Goal: Task Accomplishment & Management: Complete application form

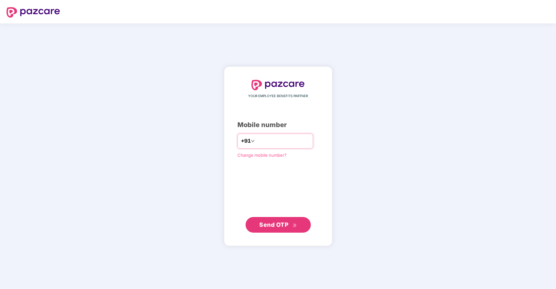
click at [293, 144] on input "number" at bounding box center [282, 141] width 53 height 10
type input "**********"
click at [293, 231] on button "Send OTP" at bounding box center [278, 225] width 65 height 16
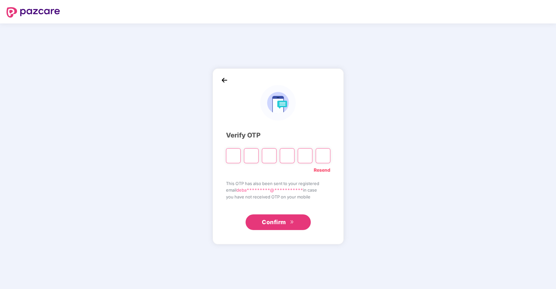
type input "*"
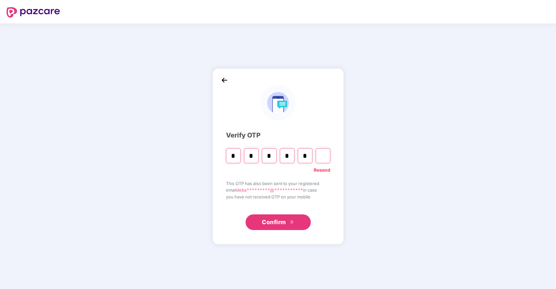
type input "*"
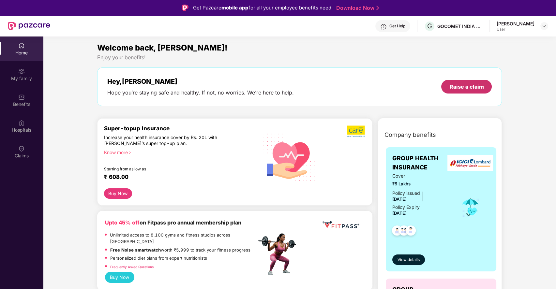
click at [459, 88] on div "Raise a claim" at bounding box center [467, 86] width 34 height 7
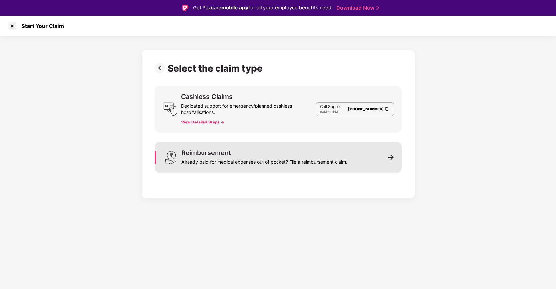
click at [267, 159] on div "Already paid for medical expenses out of pocket? File a reimbursement claim." at bounding box center [264, 160] width 166 height 9
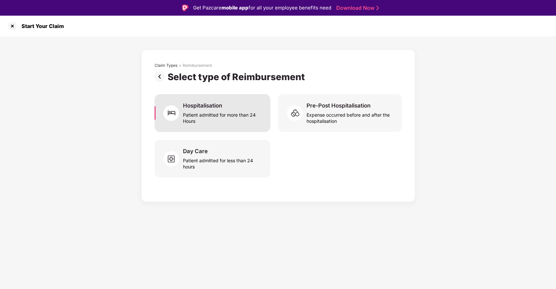
click at [240, 113] on div "Patient admitted for more than 24 Hours" at bounding box center [222, 116] width 79 height 15
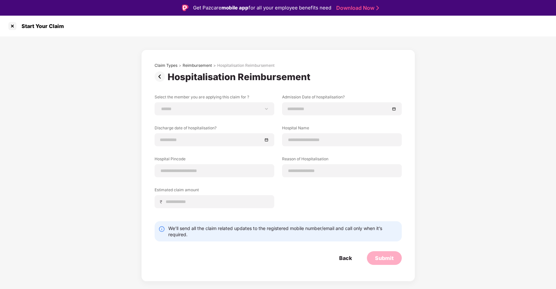
click at [240, 113] on div "**********" at bounding box center [215, 108] width 120 height 13
click at [265, 107] on select "**********" at bounding box center [214, 108] width 109 height 5
select select "**********"
click at [160, 106] on select "**********" at bounding box center [214, 108] width 109 height 5
click at [240, 139] on input at bounding box center [211, 139] width 102 height 7
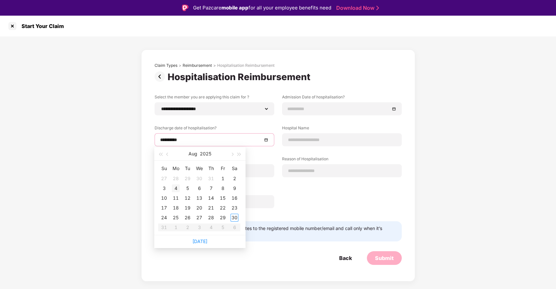
type input "**********"
click at [175, 187] on div "4" at bounding box center [176, 189] width 8 height 8
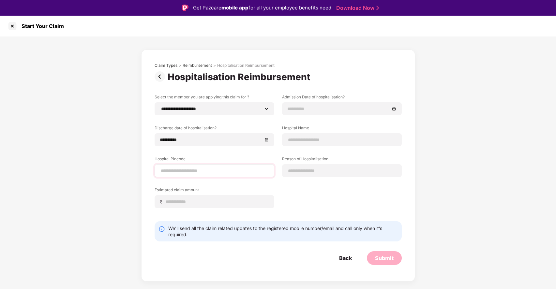
click at [198, 177] on div at bounding box center [215, 170] width 120 height 13
click at [211, 171] on input at bounding box center [214, 171] width 109 height 7
type input "******"
select select "**********"
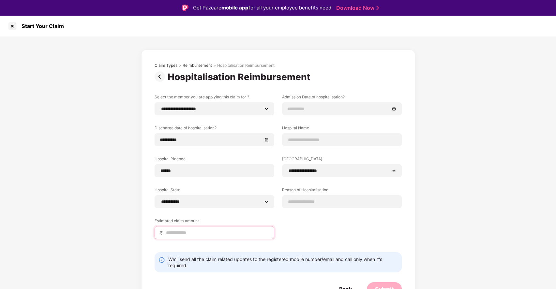
click at [218, 231] on input at bounding box center [216, 233] width 103 height 7
type input "*****"
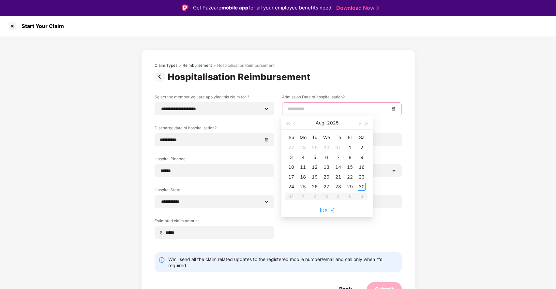
click at [326, 108] on input at bounding box center [339, 108] width 102 height 7
type input "**********"
click at [349, 146] on div "1" at bounding box center [350, 148] width 8 height 8
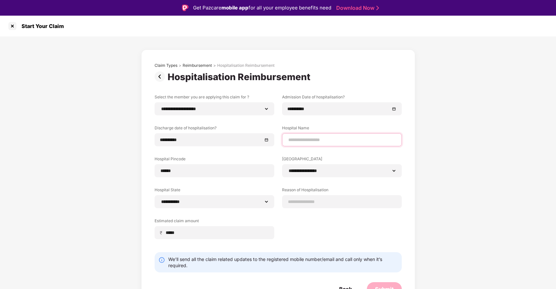
click at [320, 139] on input at bounding box center [342, 140] width 109 height 7
type input "**********"
click at [330, 195] on div at bounding box center [342, 201] width 120 height 13
click at [331, 203] on input at bounding box center [342, 202] width 109 height 7
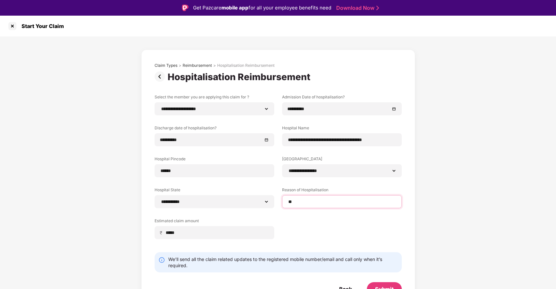
type input "*"
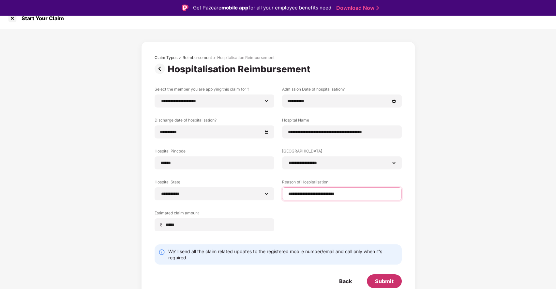
type input "**********"
click at [380, 280] on div "Submit" at bounding box center [384, 281] width 19 height 7
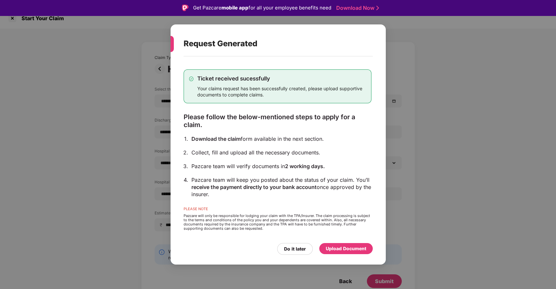
click at [336, 244] on div "Upload Document" at bounding box center [345, 248] width 53 height 11
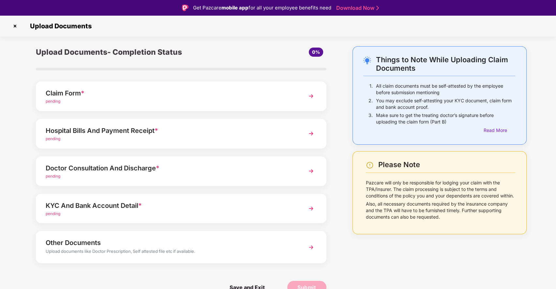
click at [169, 92] on div "Claim Form *" at bounding box center [170, 93] width 248 height 10
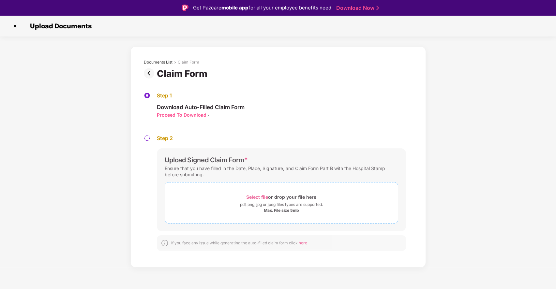
click at [256, 196] on span "Select file" at bounding box center [257, 197] width 22 height 6
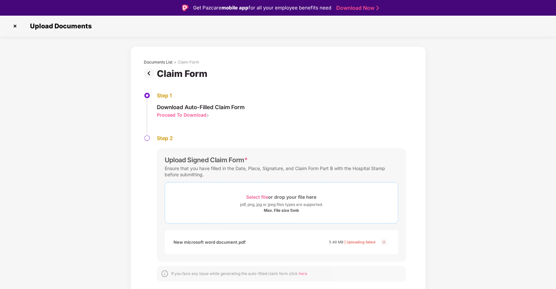
click at [253, 199] on span "Select file" at bounding box center [257, 197] width 22 height 6
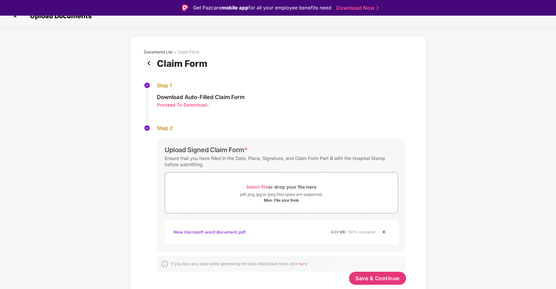
scroll to position [10, 0]
click at [375, 276] on span "Save & Continue" at bounding box center [378, 278] width 44 height 7
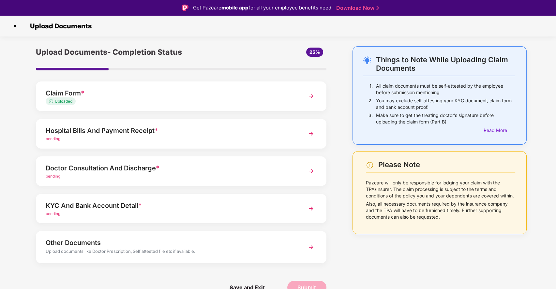
click at [197, 140] on div "pending" at bounding box center [170, 139] width 248 height 6
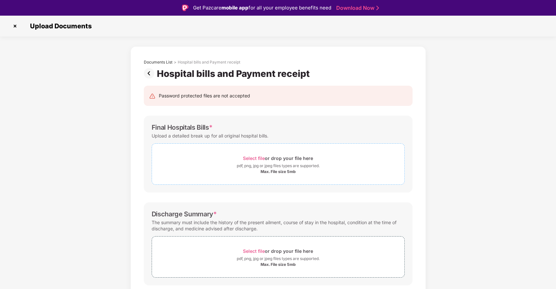
click at [257, 159] on span "Select file" at bounding box center [254, 159] width 22 height 6
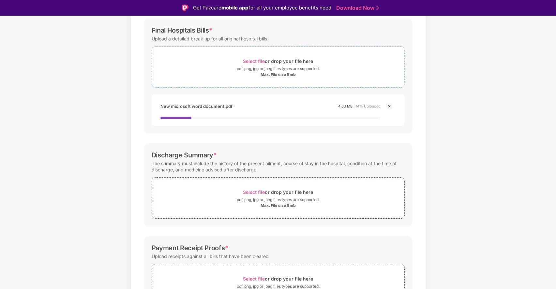
scroll to position [98, 0]
click at [253, 192] on span "Select file" at bounding box center [254, 192] width 22 height 6
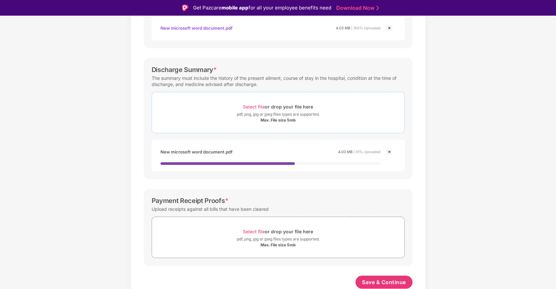
scroll to position [16, 0]
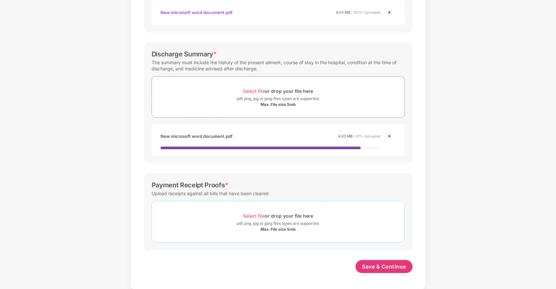
click at [262, 215] on span "Select file" at bounding box center [254, 216] width 22 height 6
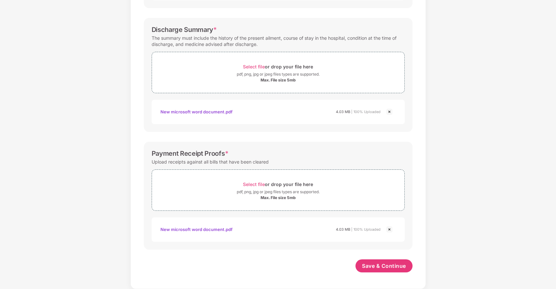
scroll to position [200, 0]
click at [388, 267] on span "Save & Continue" at bounding box center [384, 266] width 44 height 7
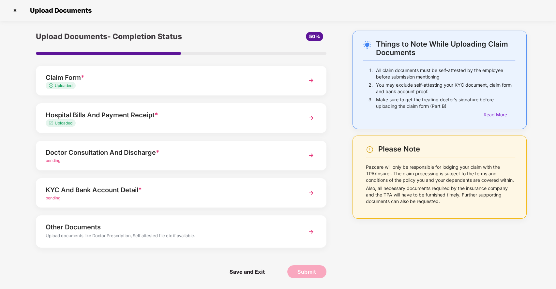
click at [172, 152] on div "Doctor Consultation And Discharge *" at bounding box center [170, 152] width 248 height 10
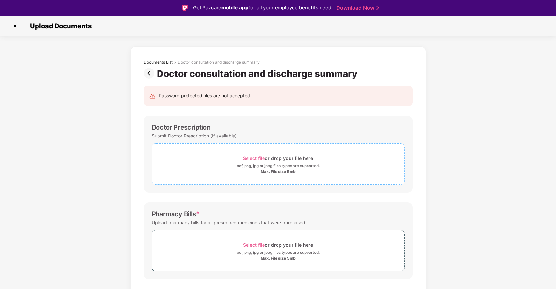
click at [248, 156] on span "Select file" at bounding box center [254, 159] width 22 height 6
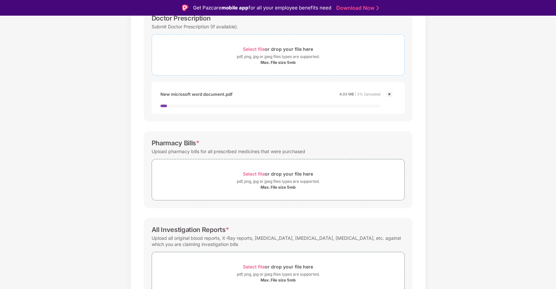
scroll to position [117, 0]
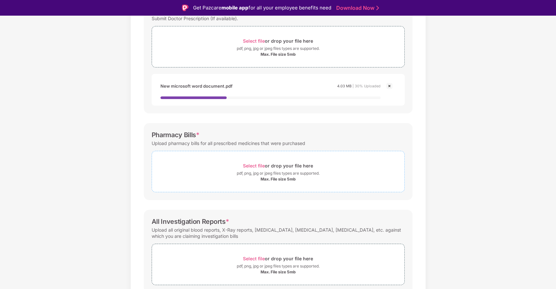
click at [253, 167] on span "Select file" at bounding box center [254, 166] width 22 height 6
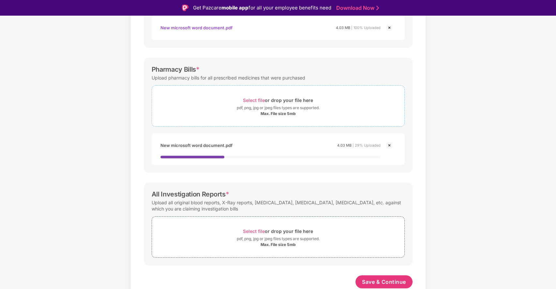
scroll to position [175, 0]
click at [252, 230] on span "Select file" at bounding box center [254, 232] width 22 height 6
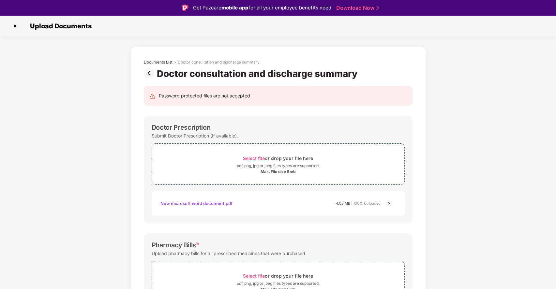
scroll to position [200, 0]
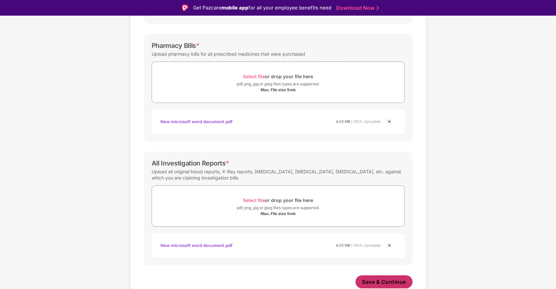
click at [391, 285] on span "Save & Continue" at bounding box center [384, 282] width 44 height 7
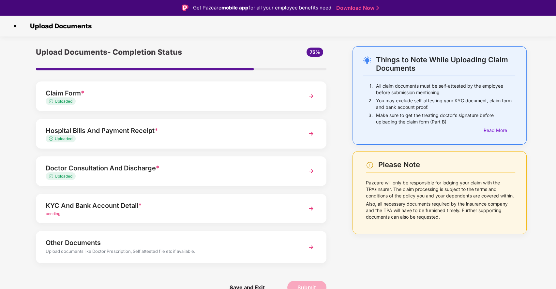
scroll to position [16, 0]
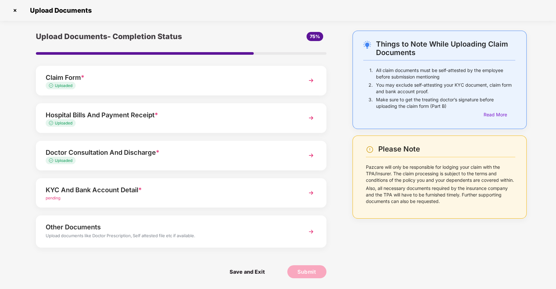
click at [166, 187] on div "KYC And Bank Account Detail *" at bounding box center [170, 190] width 248 height 10
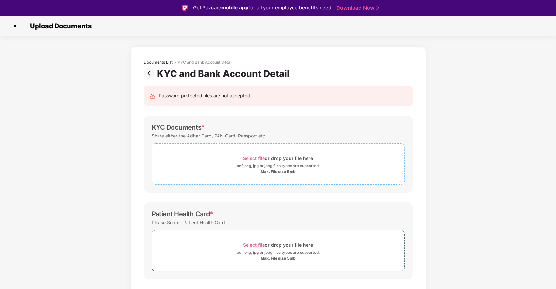
click at [254, 157] on span "Select file" at bounding box center [254, 159] width 22 height 6
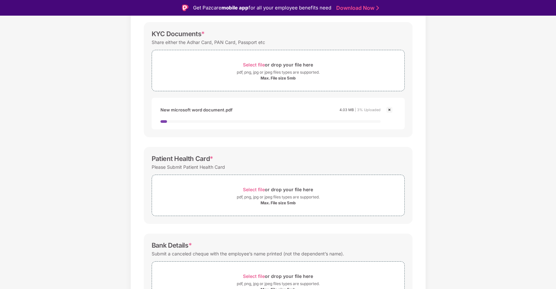
scroll to position [94, 0]
click at [256, 190] on span "Select file" at bounding box center [254, 190] width 22 height 6
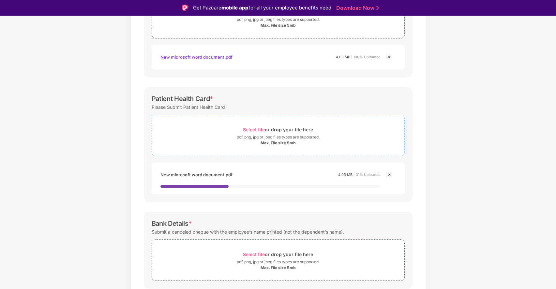
scroll to position [170, 0]
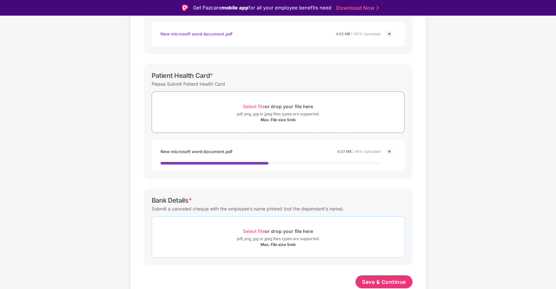
click at [258, 232] on span "Select file" at bounding box center [254, 232] width 22 height 6
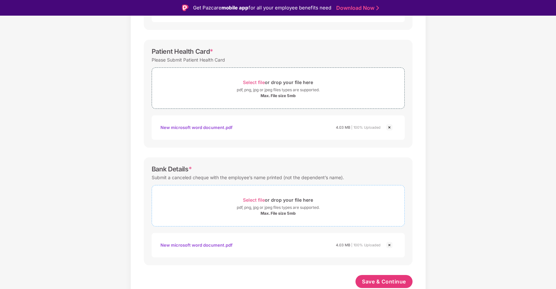
scroll to position [193, 0]
click at [388, 281] on span "Save & Continue" at bounding box center [384, 282] width 44 height 7
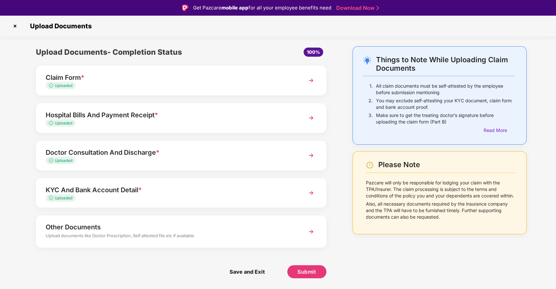
scroll to position [16, 0]
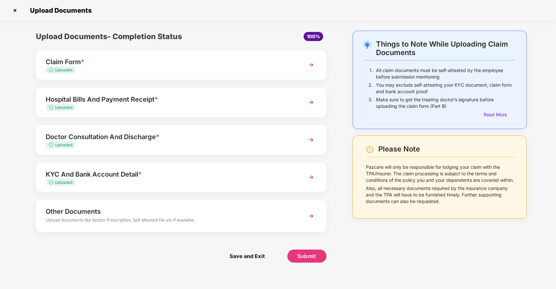
click at [211, 211] on div "Other Documents" at bounding box center [170, 211] width 248 height 10
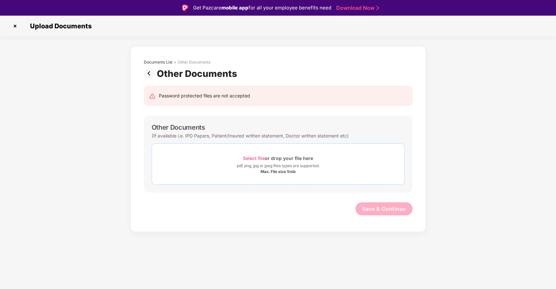
click at [255, 158] on span "Select file" at bounding box center [254, 159] width 22 height 6
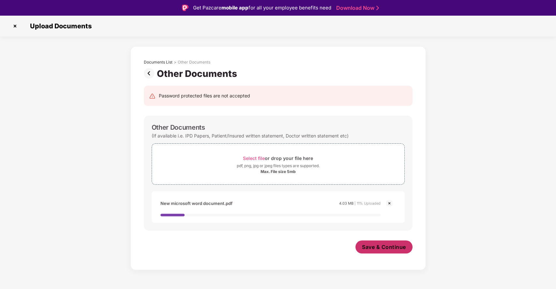
click at [386, 244] on span "Save & Continue" at bounding box center [384, 247] width 44 height 7
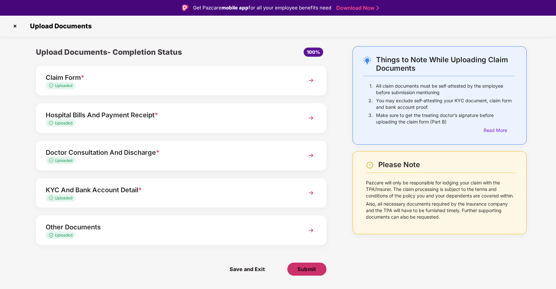
click at [305, 268] on span "Submit" at bounding box center [306, 269] width 19 height 7
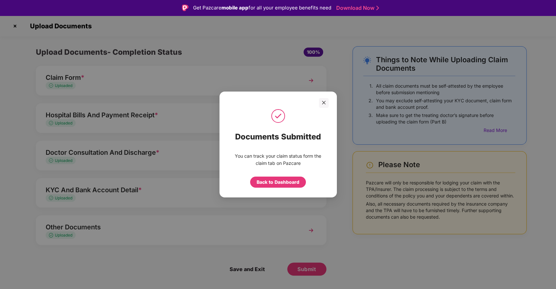
click at [488, 121] on div "Documents Submitted You can track your claim status form the claim tab on Pazca…" at bounding box center [278, 144] width 556 height 289
click at [287, 181] on div "Back to Dashboard" at bounding box center [278, 182] width 43 height 7
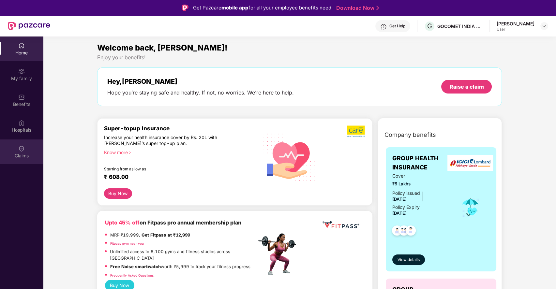
click at [31, 146] on div "Claims" at bounding box center [21, 152] width 43 height 24
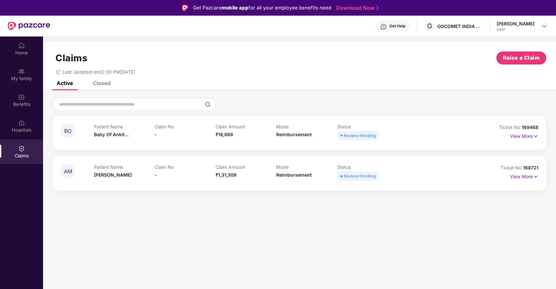
click at [514, 24] on div "[PERSON_NAME]" at bounding box center [516, 24] width 38 height 6
click at [545, 25] on img at bounding box center [544, 25] width 5 height 5
click at [486, 38] on div "Logout" at bounding box center [513, 41] width 85 height 13
